Goal: Task Accomplishment & Management: Manage account settings

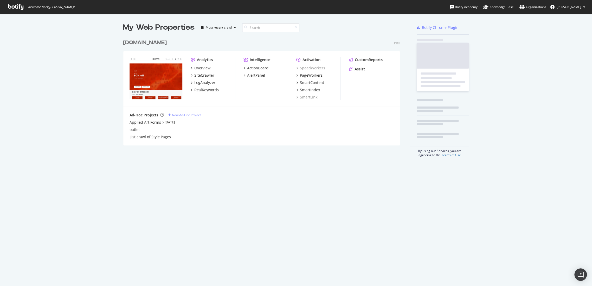
scroll to position [282, 583]
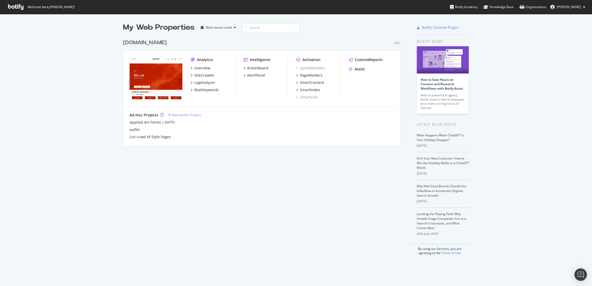
click at [153, 44] on div "[DOMAIN_NAME]" at bounding box center [145, 43] width 44 height 8
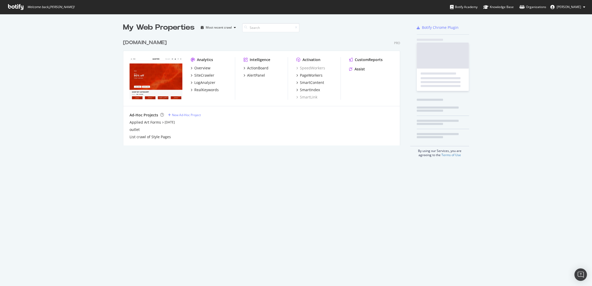
scroll to position [282, 583]
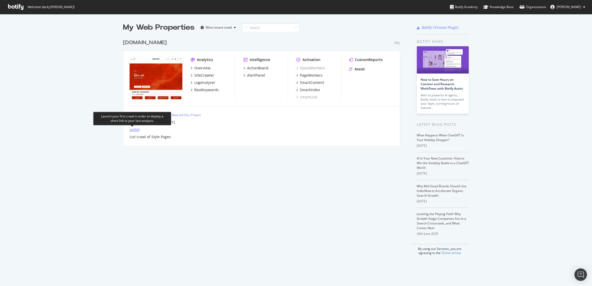
click at [136, 130] on div "outlet" at bounding box center [135, 129] width 10 height 5
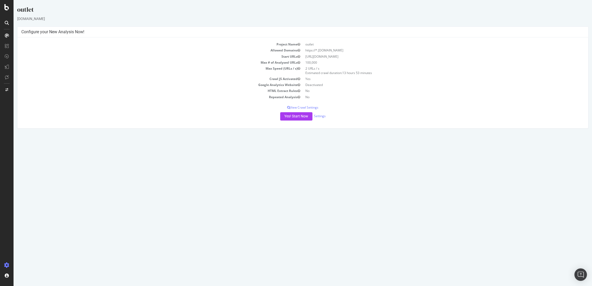
click at [311, 105] on div "Project Name outlet Allowed Domains https://*.[DOMAIN_NAME] Start URLs [URL][DO…" at bounding box center [302, 82] width 571 height 91
click at [313, 107] on p "View Crawl Settings" at bounding box center [302, 107] width 563 height 4
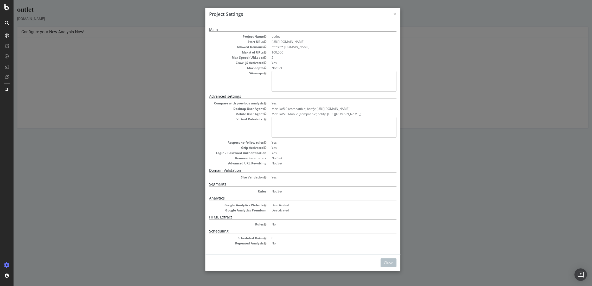
click at [394, 14] on div "× Close Project Settings" at bounding box center [302, 14] width 195 height 13
click at [393, 13] on span "×" at bounding box center [394, 13] width 3 height 7
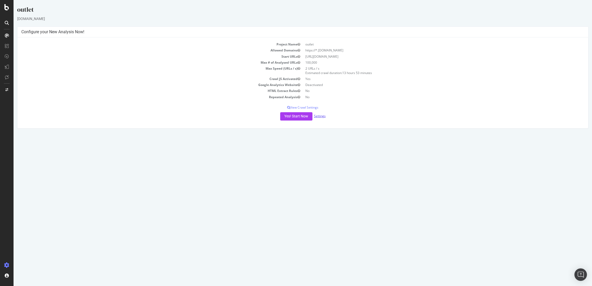
click at [318, 117] on link "Settings" at bounding box center [320, 116] width 12 height 4
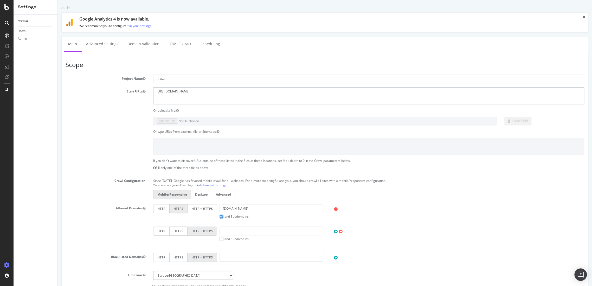
click at [208, 92] on textarea "[URL][DOMAIN_NAME]" at bounding box center [368, 95] width 431 height 17
click at [175, 93] on textarea "[URL][DOMAIN_NAME]" at bounding box center [368, 95] width 431 height 17
drag, startPoint x: 201, startPoint y: 90, endPoint x: 139, endPoint y: 90, distance: 62.4
click at [139, 90] on div "Start URLs [URL][DOMAIN_NAME]" at bounding box center [325, 95] width 527 height 17
paste textarea "en_gb"
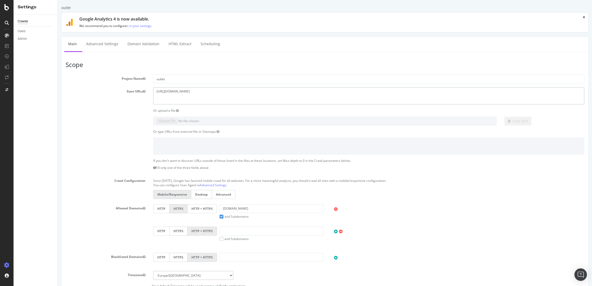
click at [220, 88] on textarea "[URL][DOMAIN_NAME]" at bounding box center [368, 95] width 431 height 17
paste textarea "[URL][DOMAIN_NAME]"
click at [224, 97] on textarea "[URL][DOMAIN_NAME]" at bounding box center [368, 95] width 431 height 17
paste textarea "[URL][DOMAIN_NAME]"
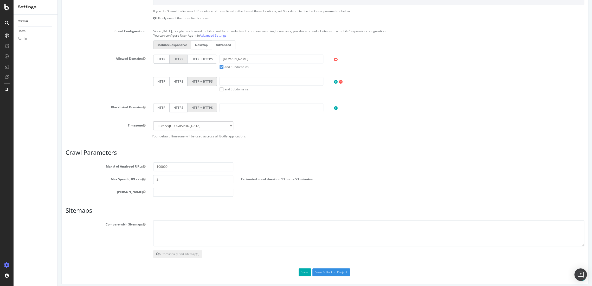
scroll to position [152, 0]
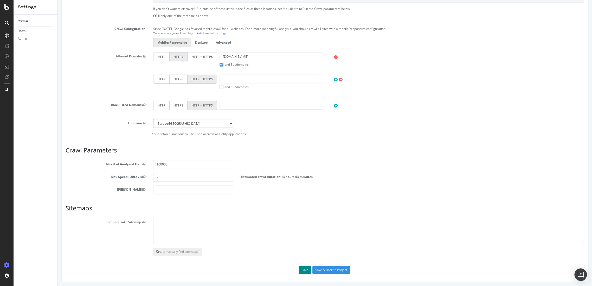
type textarea "[URL][DOMAIN_NAME] [URL][DOMAIN_NAME] [URL][DOMAIN_NAME]"
click at [303, 269] on button "Save" at bounding box center [305, 270] width 12 height 8
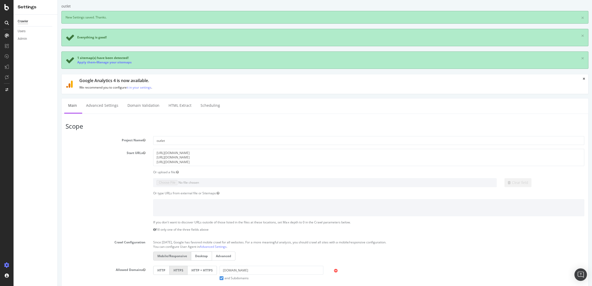
scroll to position [0, 0]
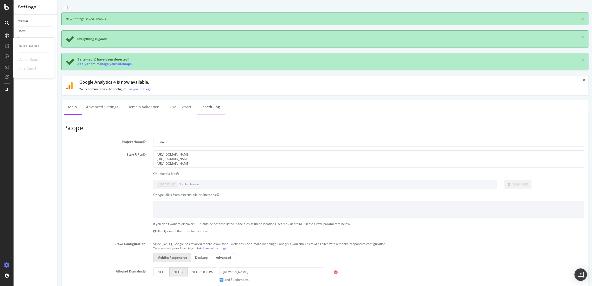
click at [205, 111] on link "Scheduling" at bounding box center [210, 107] width 27 height 14
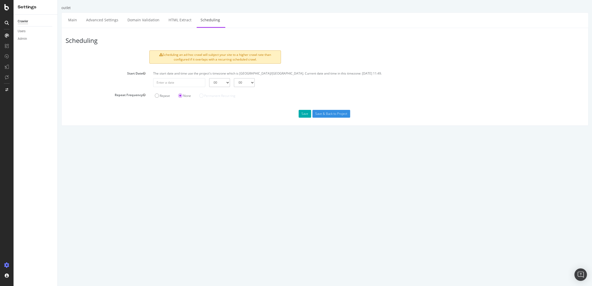
click at [23, 21] on div "Crawler" at bounding box center [23, 21] width 10 height 5
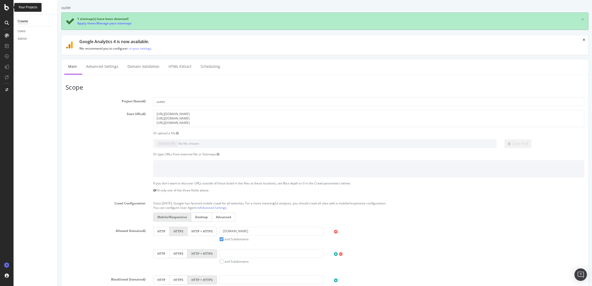
click at [6, 7] on icon at bounding box center [6, 7] width 5 height 6
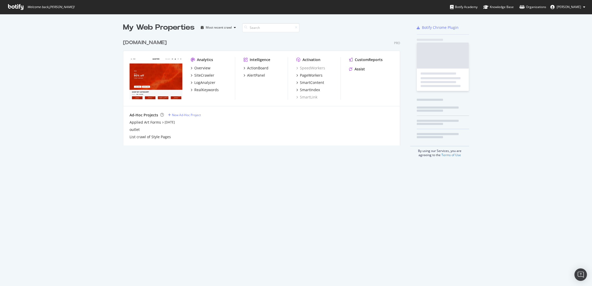
scroll to position [282, 583]
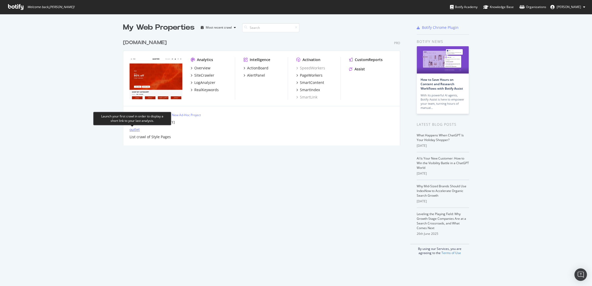
click at [136, 132] on div "outlet" at bounding box center [135, 129] width 10 height 5
